Goal: Navigation & Orientation: Find specific page/section

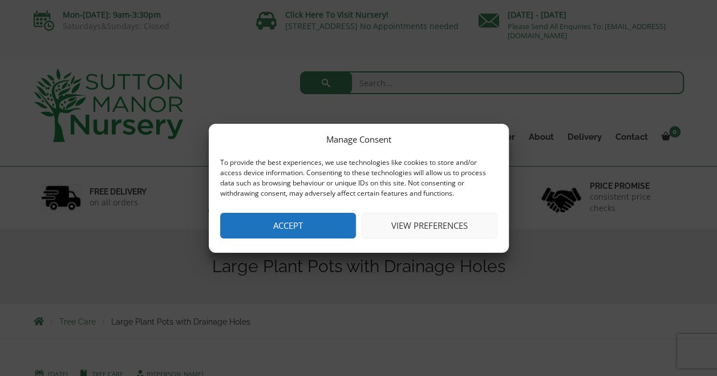
click at [286, 220] on button "Accept" at bounding box center [288, 226] width 136 height 26
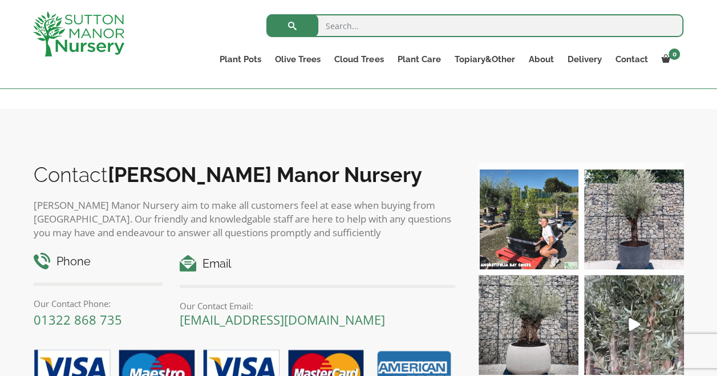
scroll to position [592, 0]
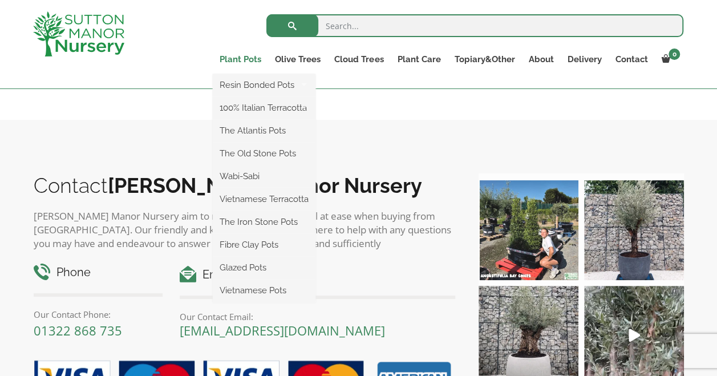
click at [231, 60] on link "Plant Pots" at bounding box center [240, 59] width 55 height 16
click at [233, 202] on link "Vietnamese Terracotta" at bounding box center [264, 198] width 103 height 17
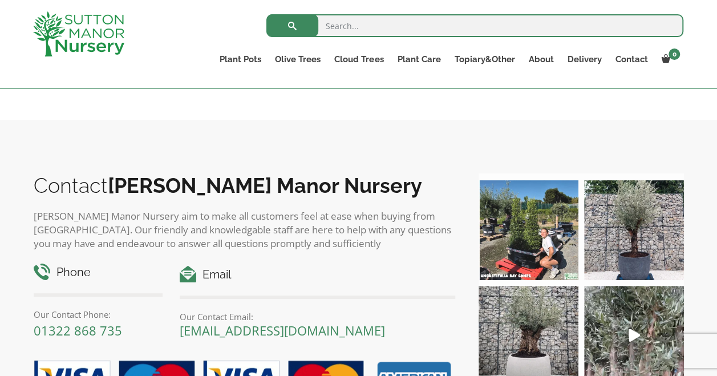
scroll to position [535, 0]
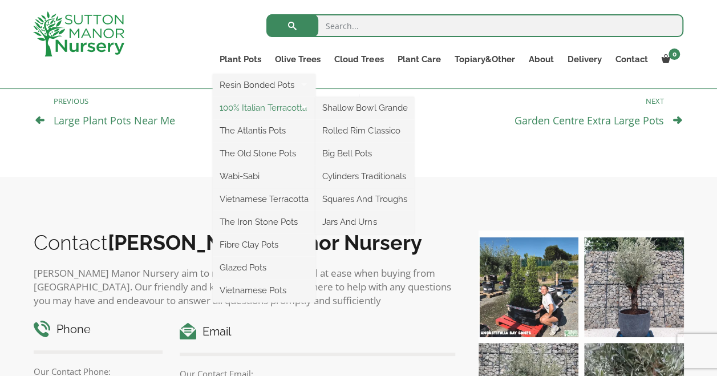
click at [237, 109] on link "100% Italian Terracotta" at bounding box center [264, 107] width 103 height 17
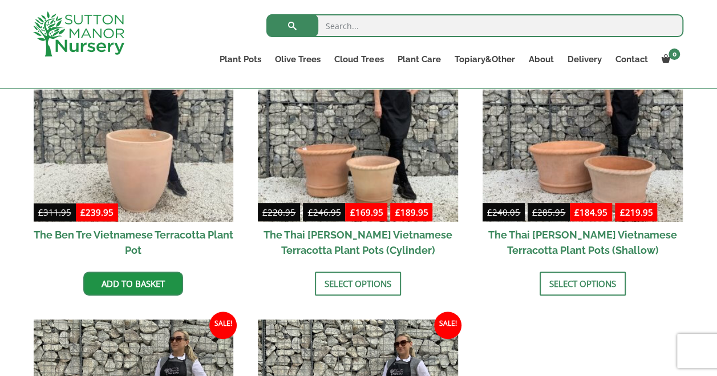
scroll to position [342, 0]
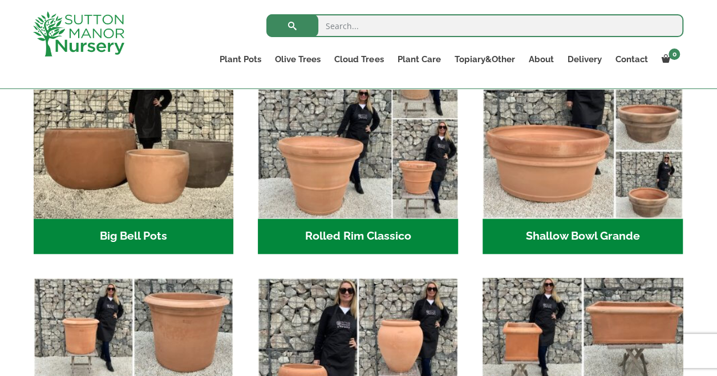
scroll to position [424, 0]
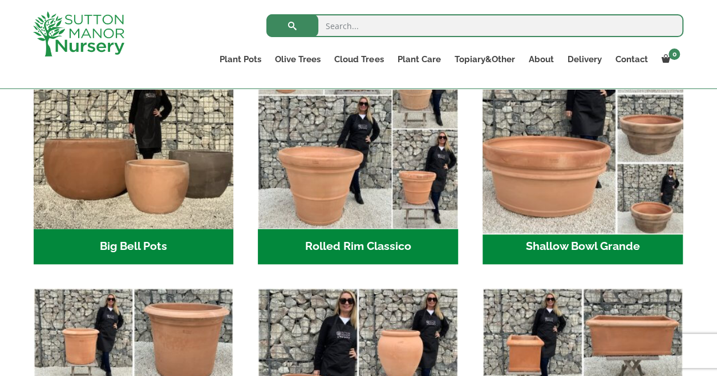
click at [652, 144] on img "Visit product category Shallow Bowl Grande" at bounding box center [582, 129] width 210 height 210
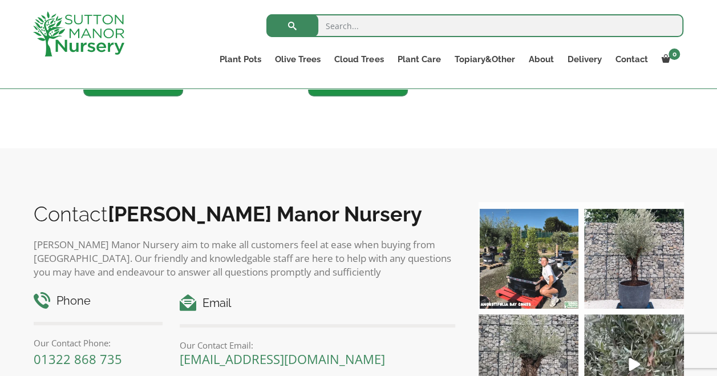
scroll to position [798, 0]
